Goal: Understand process/instructions: Learn how to perform a task or action

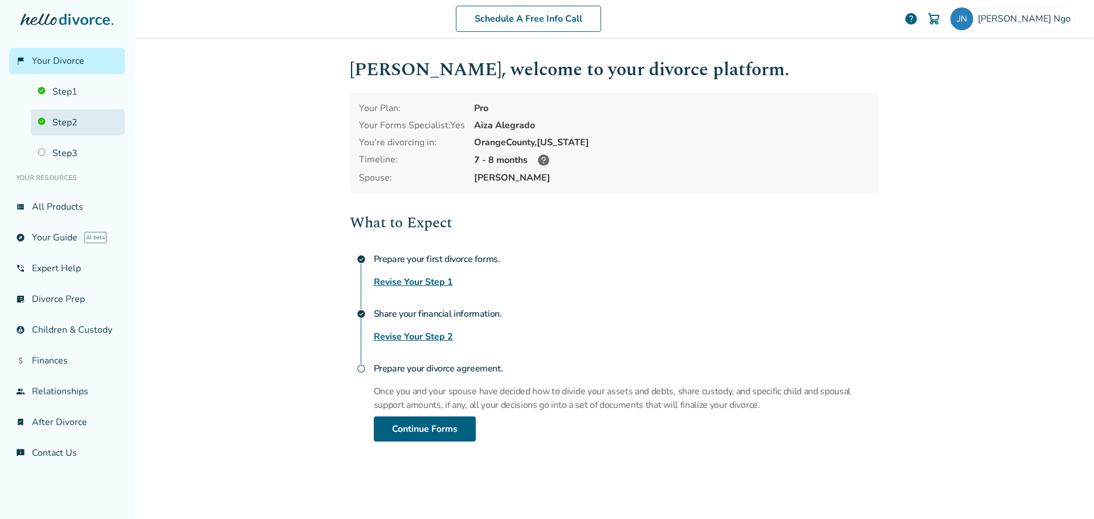
click at [52, 128] on link "Step 2" at bounding box center [78, 122] width 94 height 26
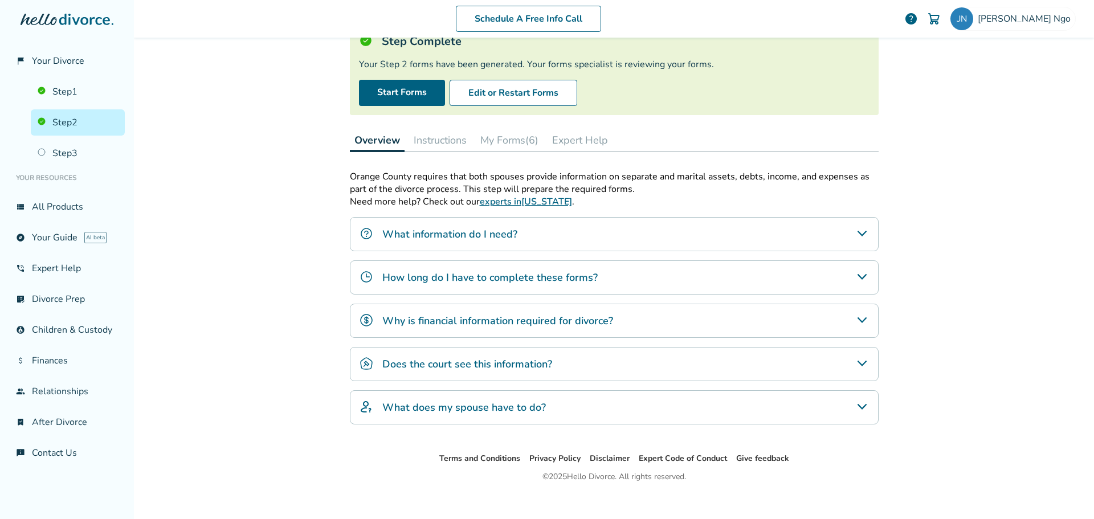
scroll to position [98, 0]
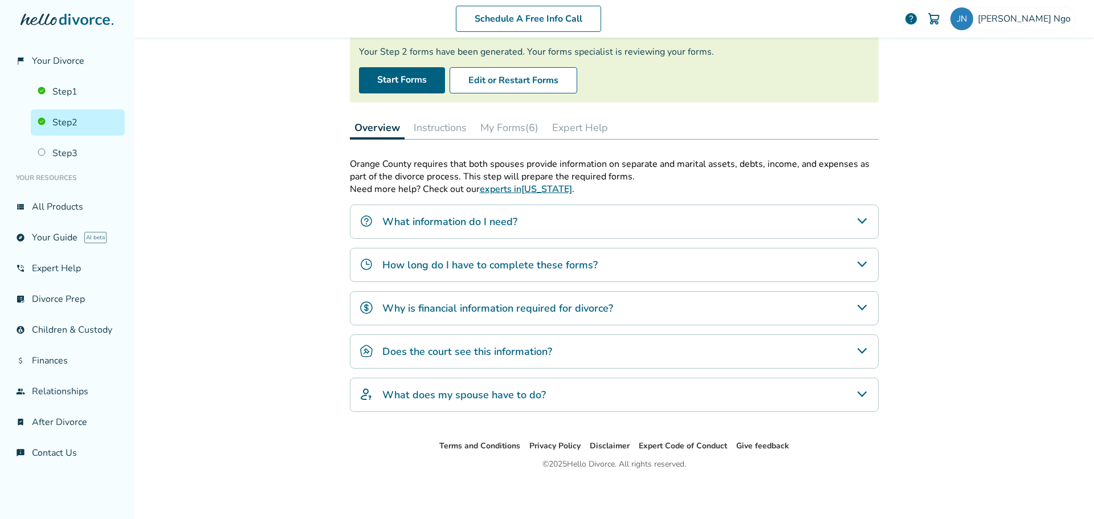
click at [503, 120] on button "My Forms (6)" at bounding box center [509, 127] width 67 height 23
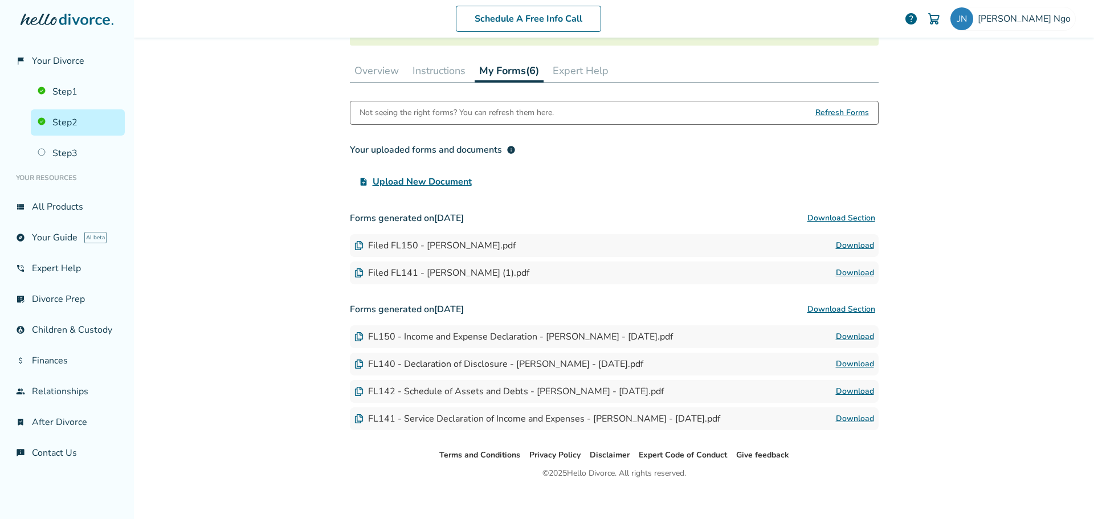
scroll to position [164, 0]
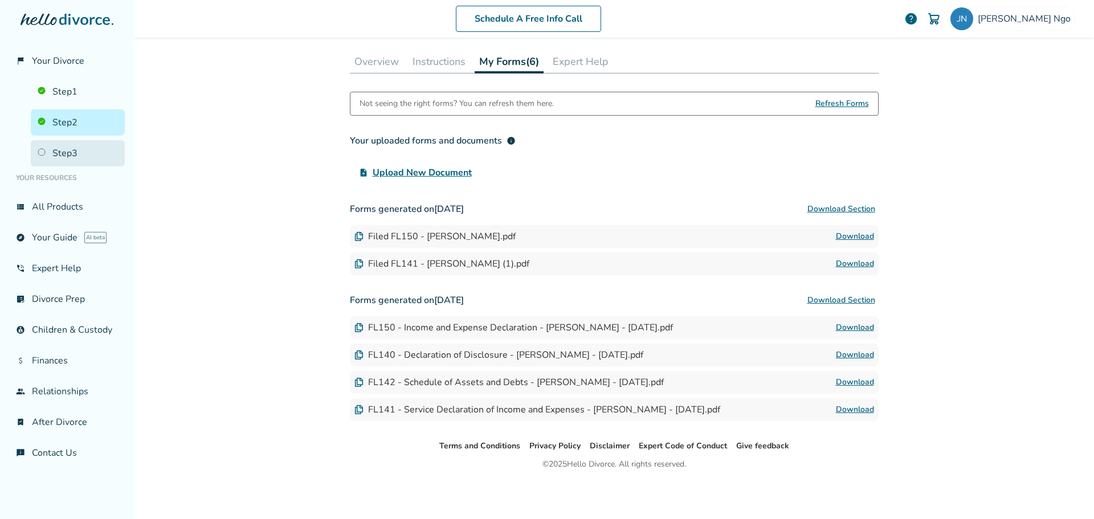
click at [63, 149] on link "Step 3" at bounding box center [78, 153] width 94 height 26
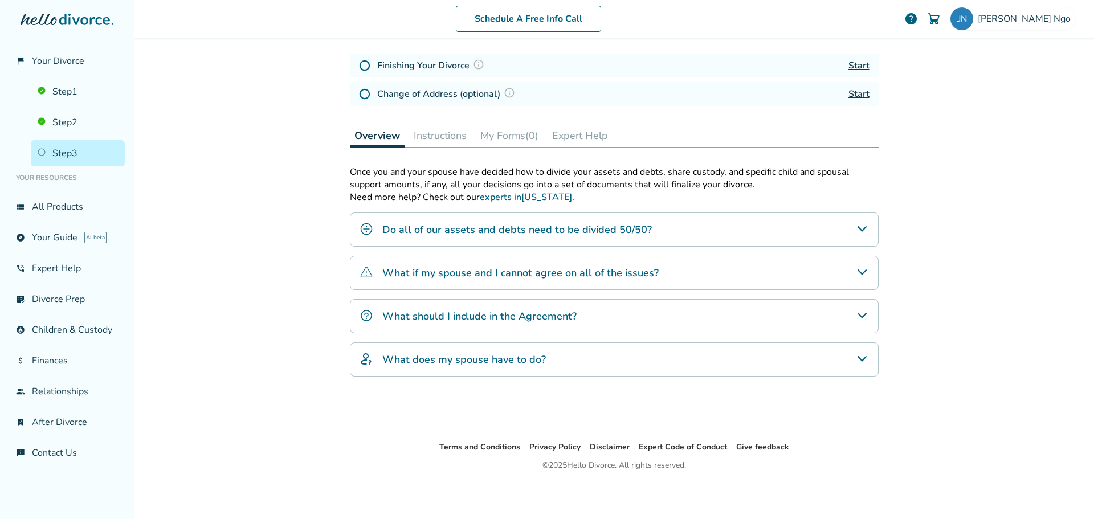
scroll to position [56, 0]
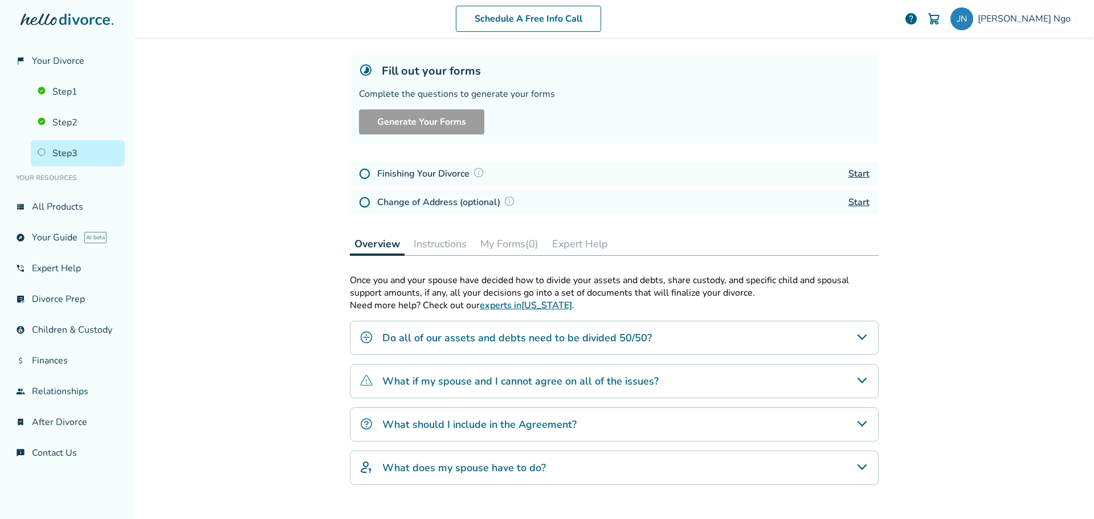
click at [70, 77] on ul "Step 1 Step 2 Step 3" at bounding box center [67, 120] width 116 height 92
click at [70, 89] on link "Step 1" at bounding box center [78, 92] width 94 height 26
